Goal: Task Accomplishment & Management: Manage account settings

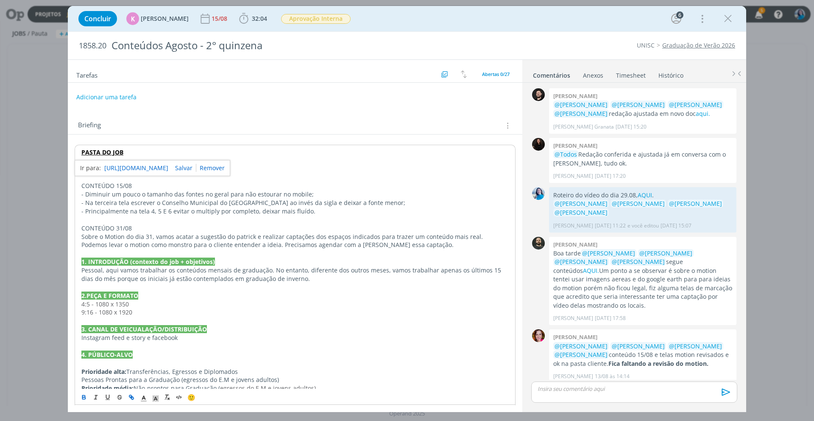
scroll to position [1283, 0]
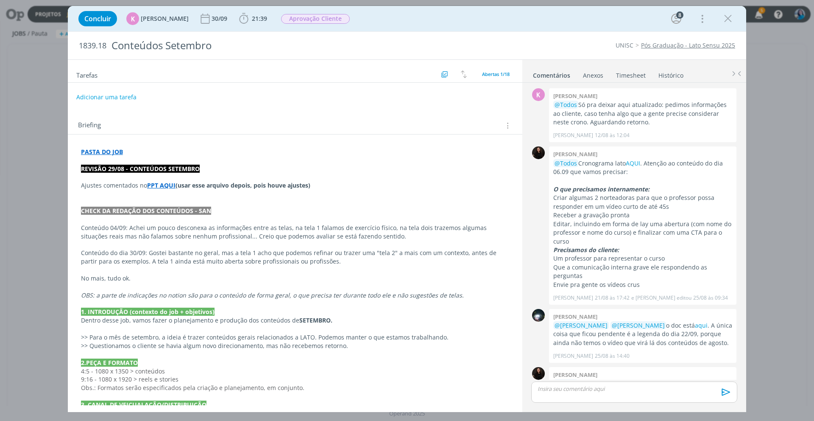
scroll to position [314, 0]
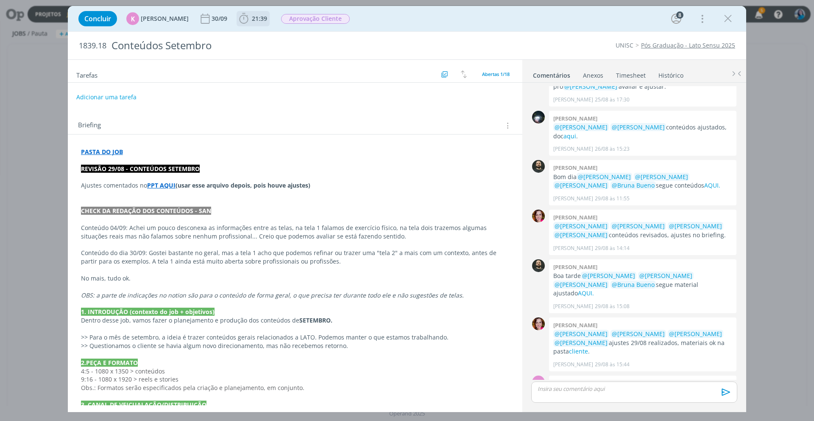
click at [254, 21] on span "21:39" at bounding box center [259, 18] width 15 height 8
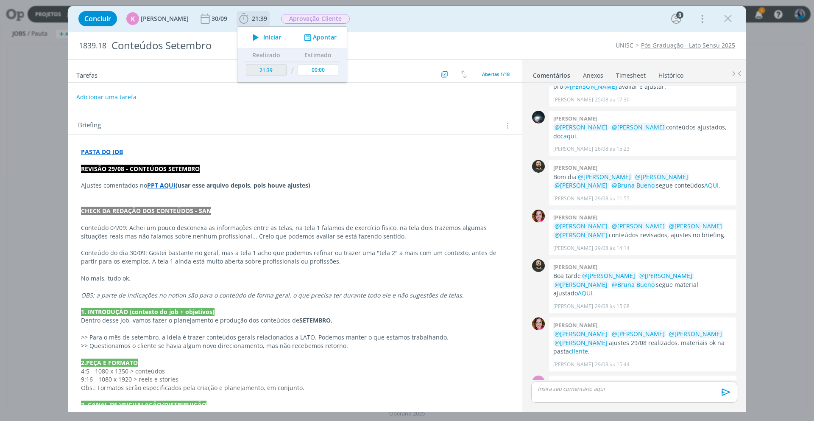
click at [303, 36] on icon "dialog" at bounding box center [307, 38] width 11 height 8
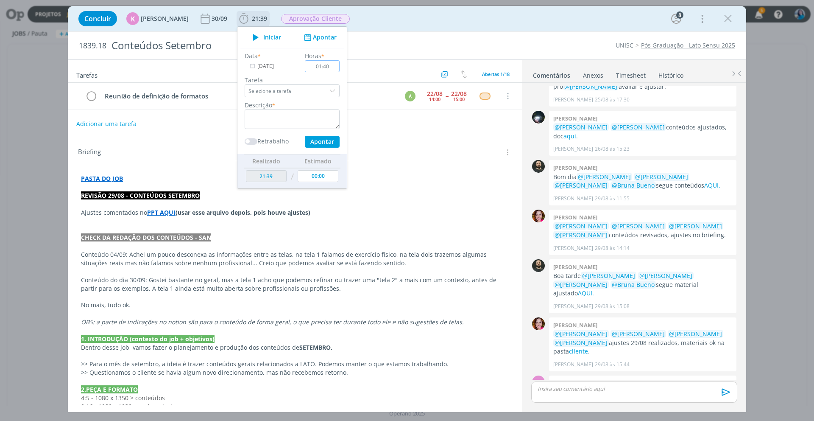
type input "01:40"
click at [311, 119] on textarea "dialog" at bounding box center [292, 119] width 95 height 20
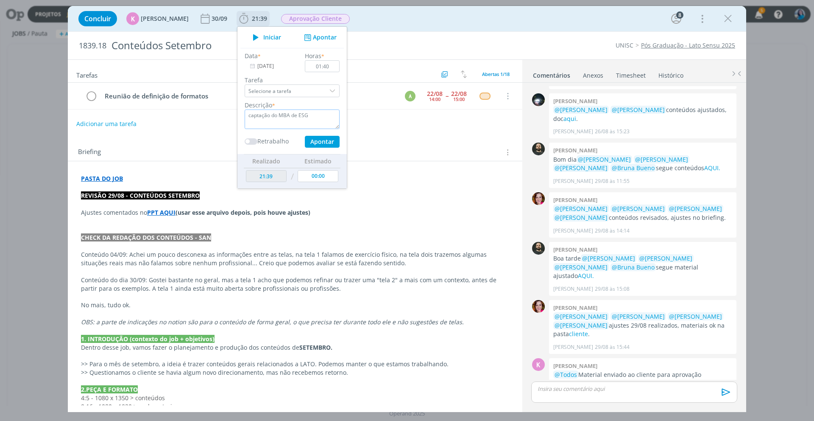
type textarea "captação do MBA de ESG"
click at [328, 144] on button "Apontar" at bounding box center [322, 142] width 35 height 12
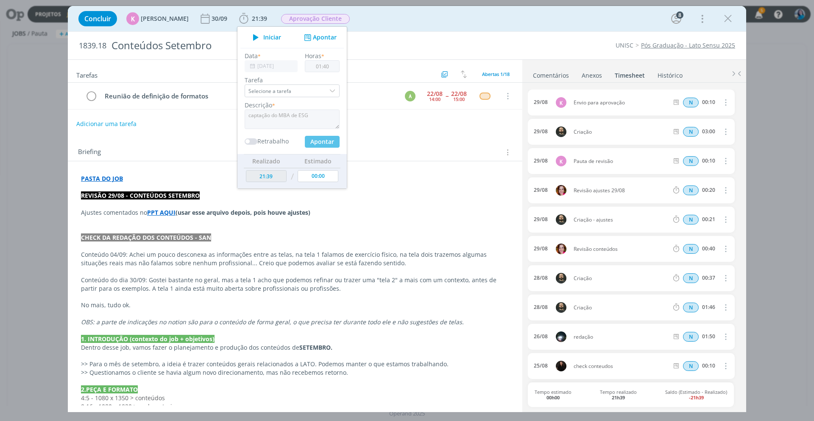
type input "23:19"
type input "00:00"
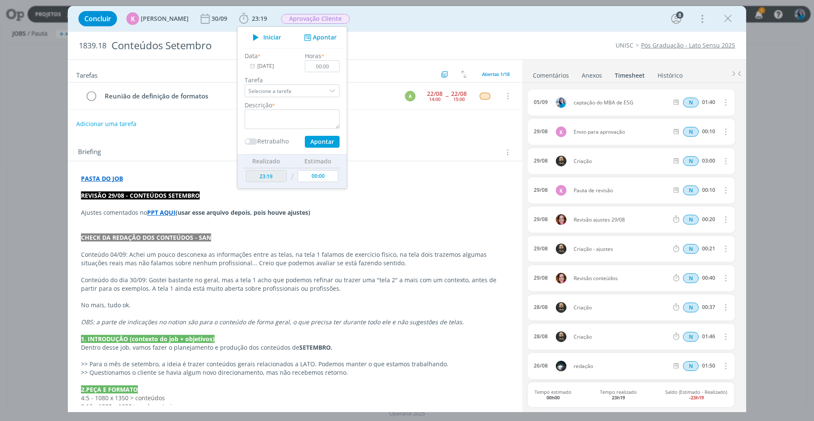
click at [471, 119] on div "Adicionar uma tarefa" at bounding box center [295, 123] width 455 height 15
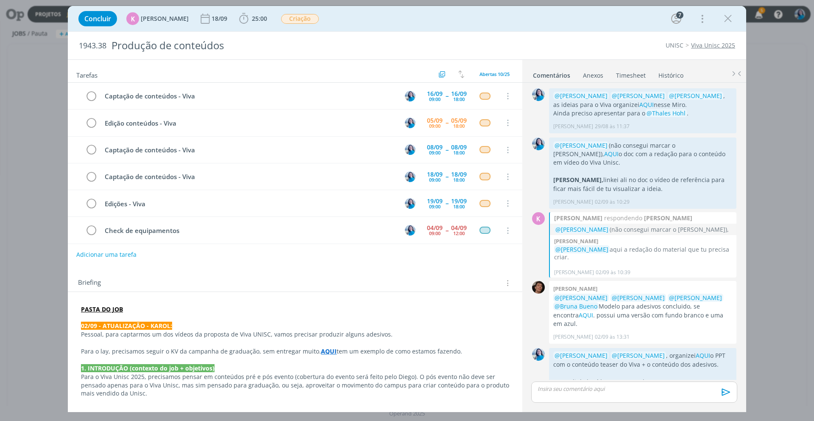
click at [638, 75] on link "Timesheet" at bounding box center [631, 73] width 31 height 12
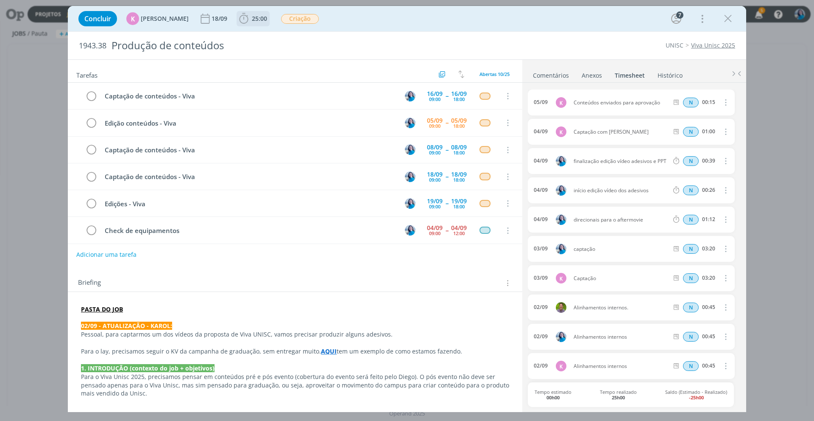
click at [244, 18] on icon "dialog" at bounding box center [244, 18] width 13 height 13
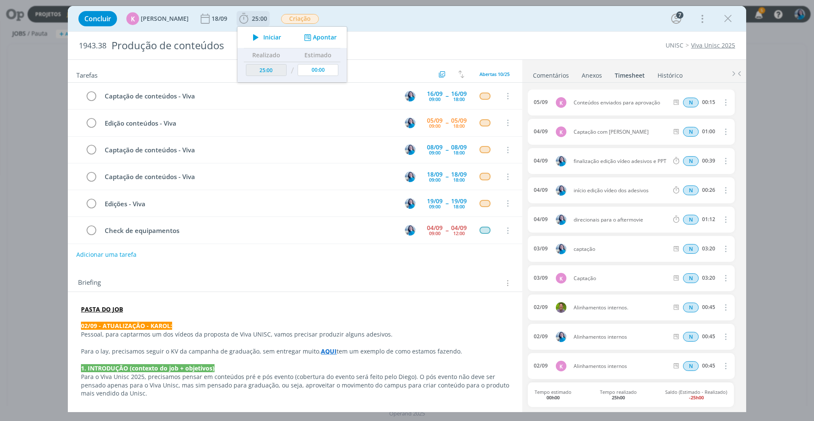
click at [324, 36] on button "Apontar" at bounding box center [319, 37] width 35 height 9
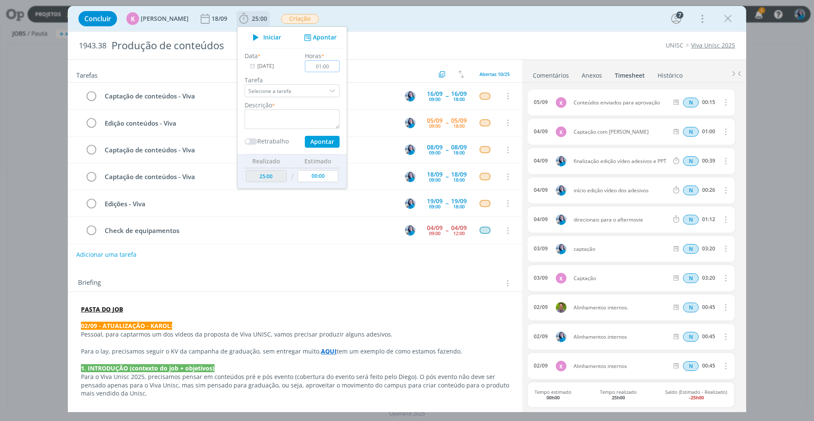
type input "01:00"
click at [319, 115] on textarea "dialog" at bounding box center [292, 119] width 95 height 20
type textarea "captação conteúdo dos adesivos"
click at [265, 63] on input "[DATE]" at bounding box center [271, 66] width 53 height 12
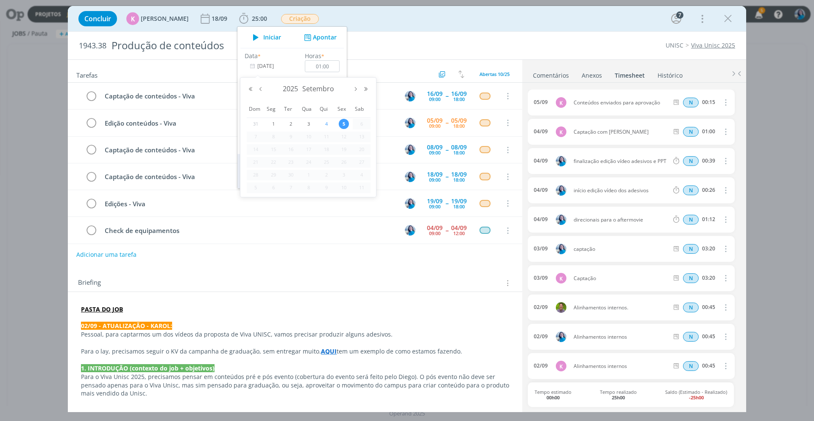
click at [324, 122] on span "4" at bounding box center [327, 124] width 10 height 10
type input "[DATE]"
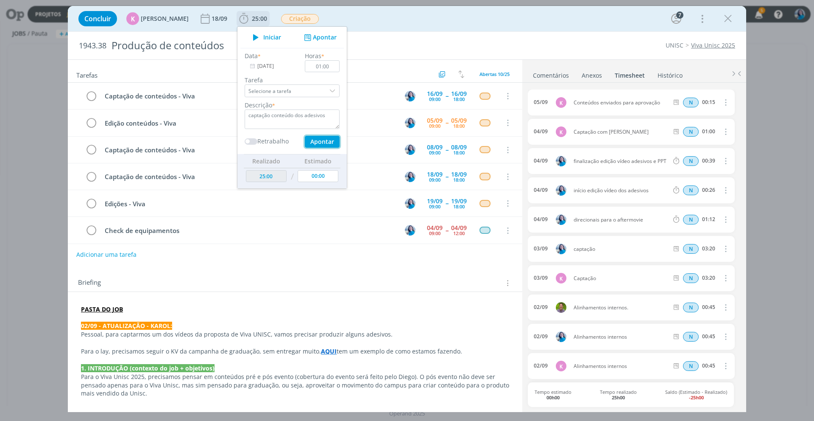
click at [322, 144] on button "Apontar" at bounding box center [322, 142] width 35 height 12
type input "26:00"
type input "[DATE]"
type input "00:00"
click at [433, 252] on div "Adicionar uma tarefa" at bounding box center [295, 254] width 455 height 15
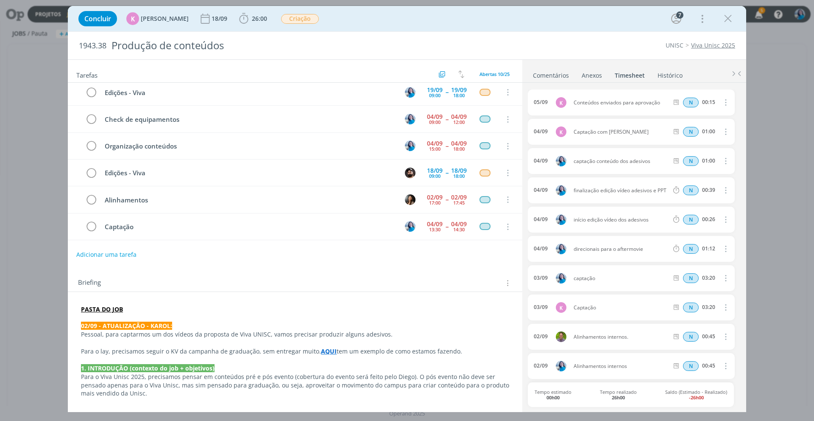
click at [546, 76] on link "Comentários" at bounding box center [551, 73] width 37 height 12
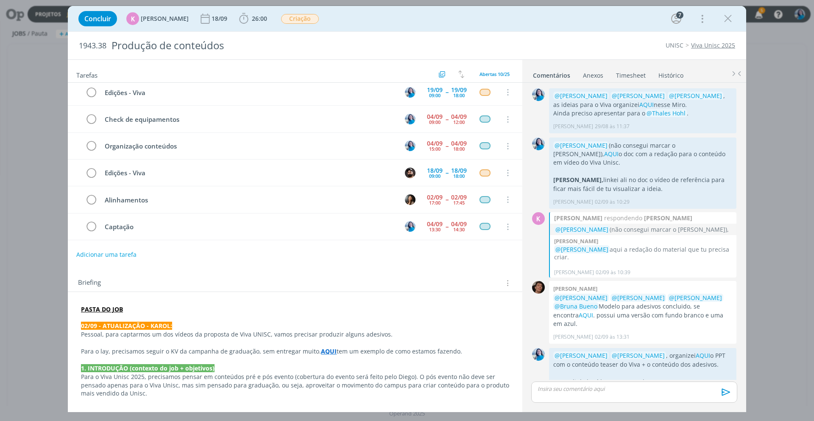
scroll to position [111, 0]
click at [252, 17] on span "26:00" at bounding box center [259, 18] width 15 height 8
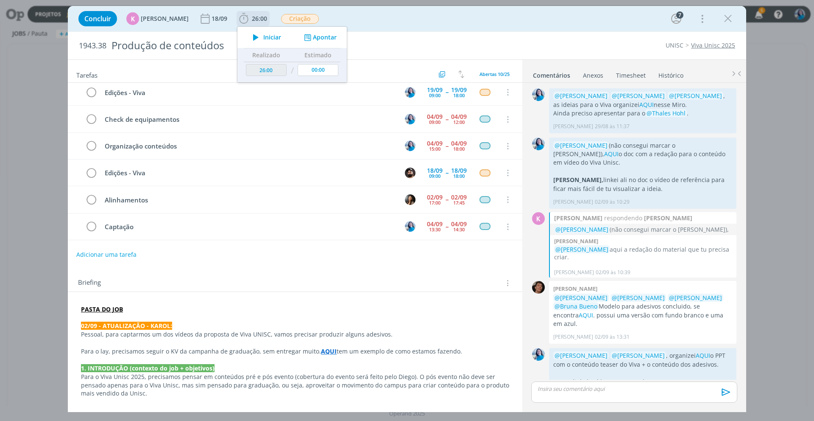
click at [257, 36] on icon "dialog" at bounding box center [256, 37] width 15 height 11
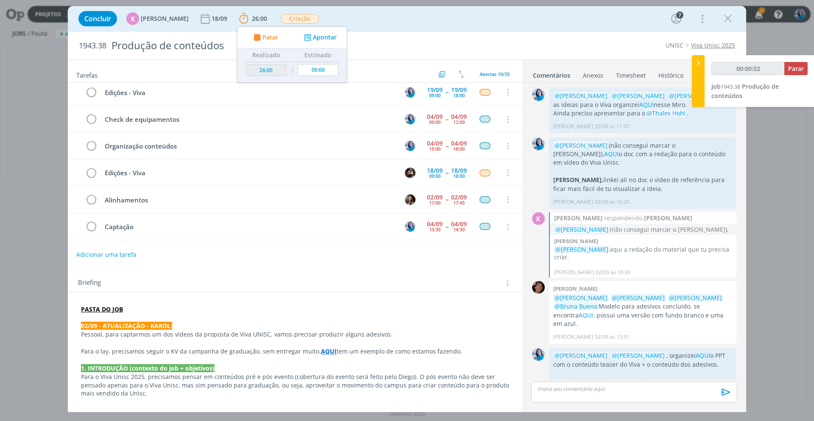
type input "00:00:03"
click at [701, 63] on icon at bounding box center [698, 63] width 8 height 9
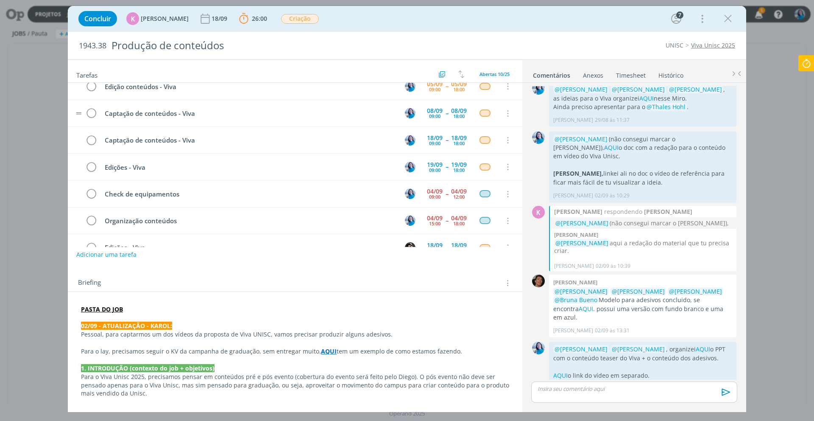
scroll to position [37, 0]
